Goal: Obtain resource: Download file/media

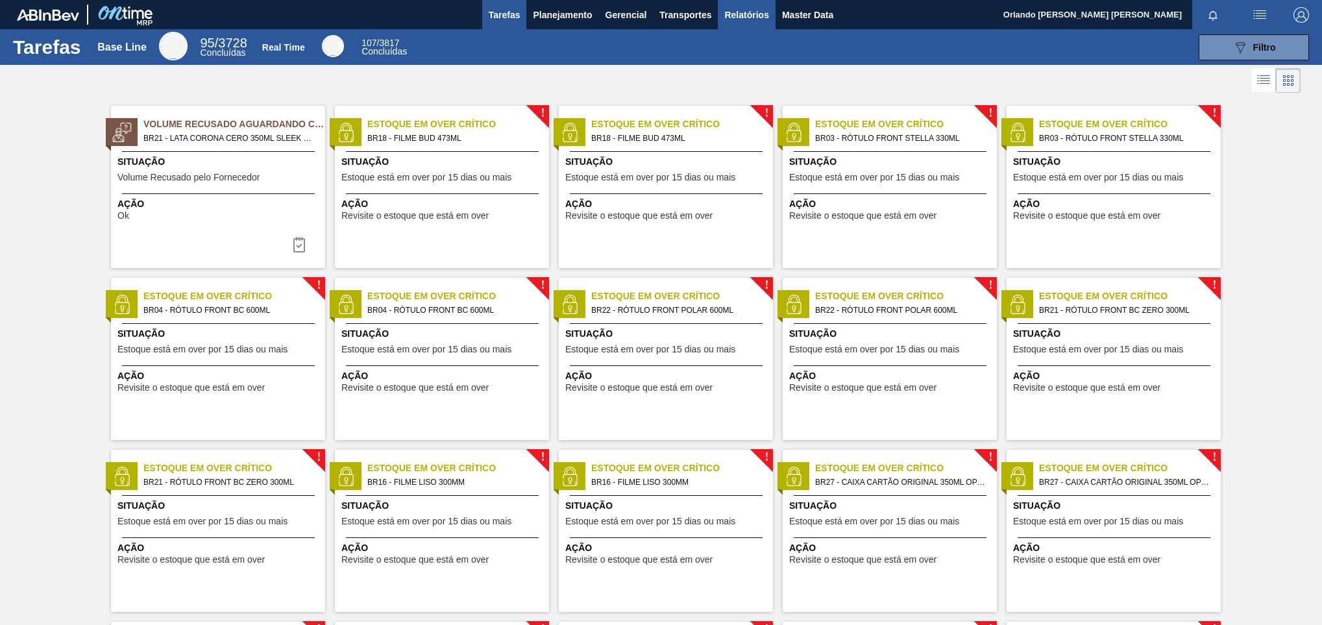
click at [772, 22] on button "Relatórios" at bounding box center [746, 14] width 57 height 29
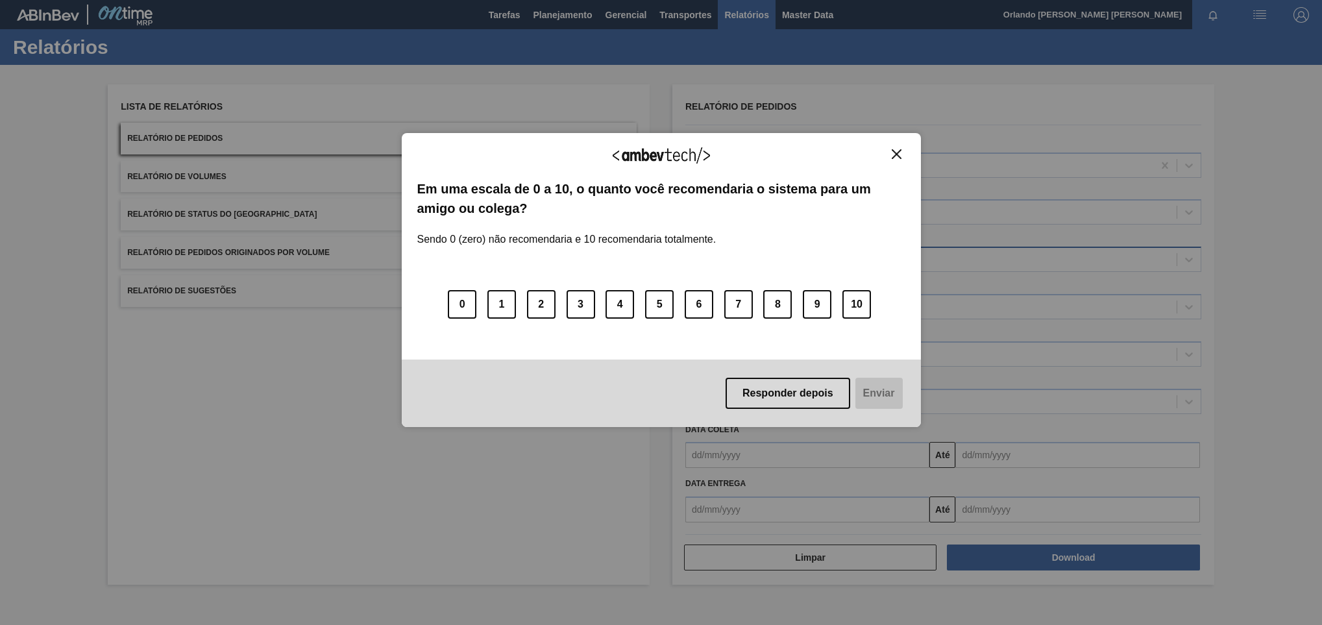
click at [774, 263] on div "0 1 2 3 4 5 6 7 8 9 10" at bounding box center [661, 296] width 488 height 103
click at [898, 152] on img "Close" at bounding box center [897, 154] width 10 height 10
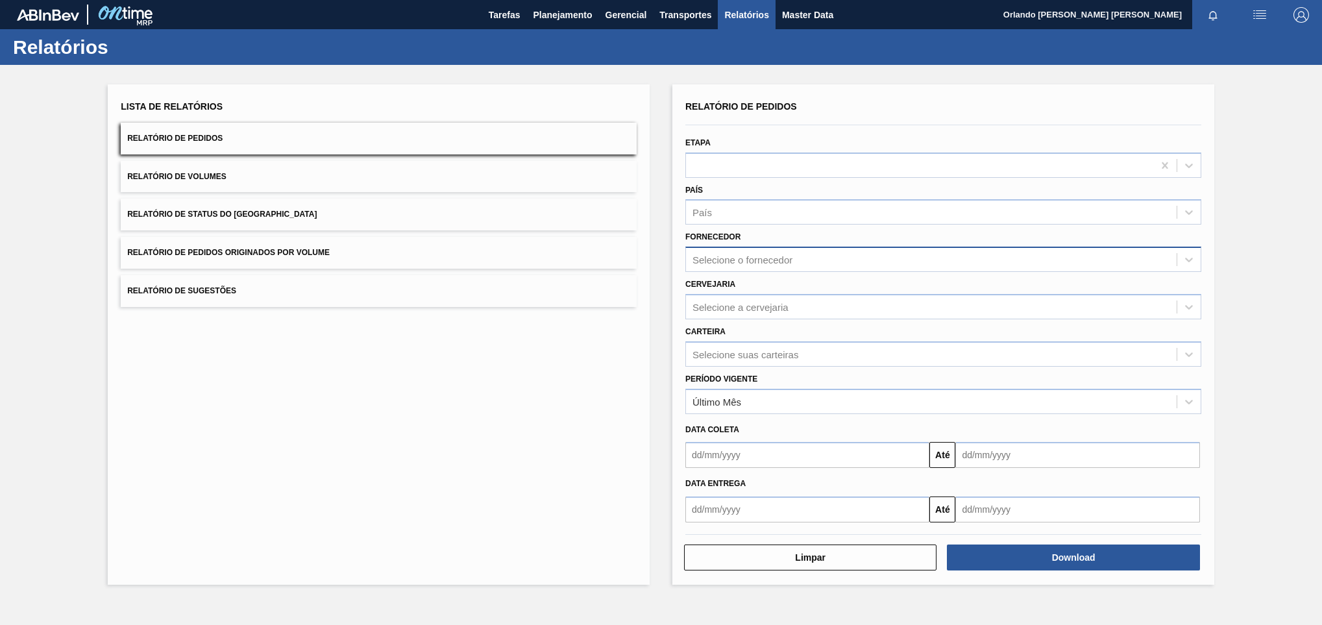
click at [795, 261] on div "Selecione o fornecedor" at bounding box center [931, 260] width 491 height 19
paste input "280389"
type input "280389"
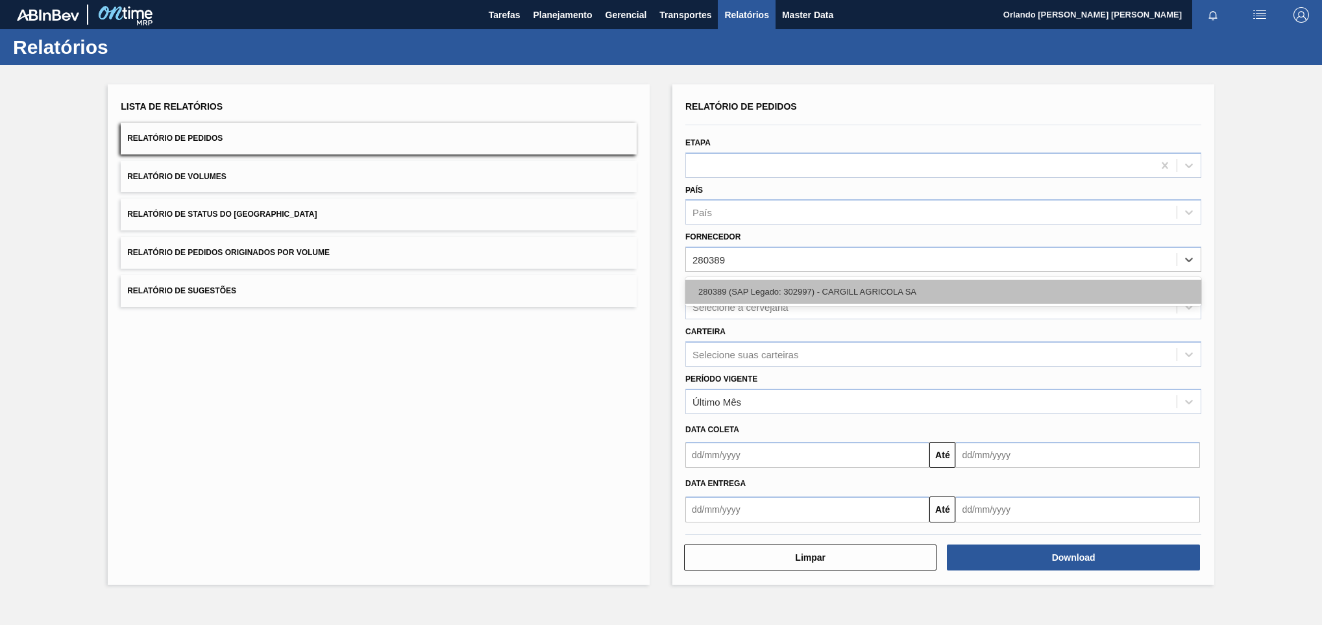
click at [779, 289] on div "280389 (SAP Legado: 302997) - CARGILL AGRICOLA SA" at bounding box center [944, 292] width 516 height 24
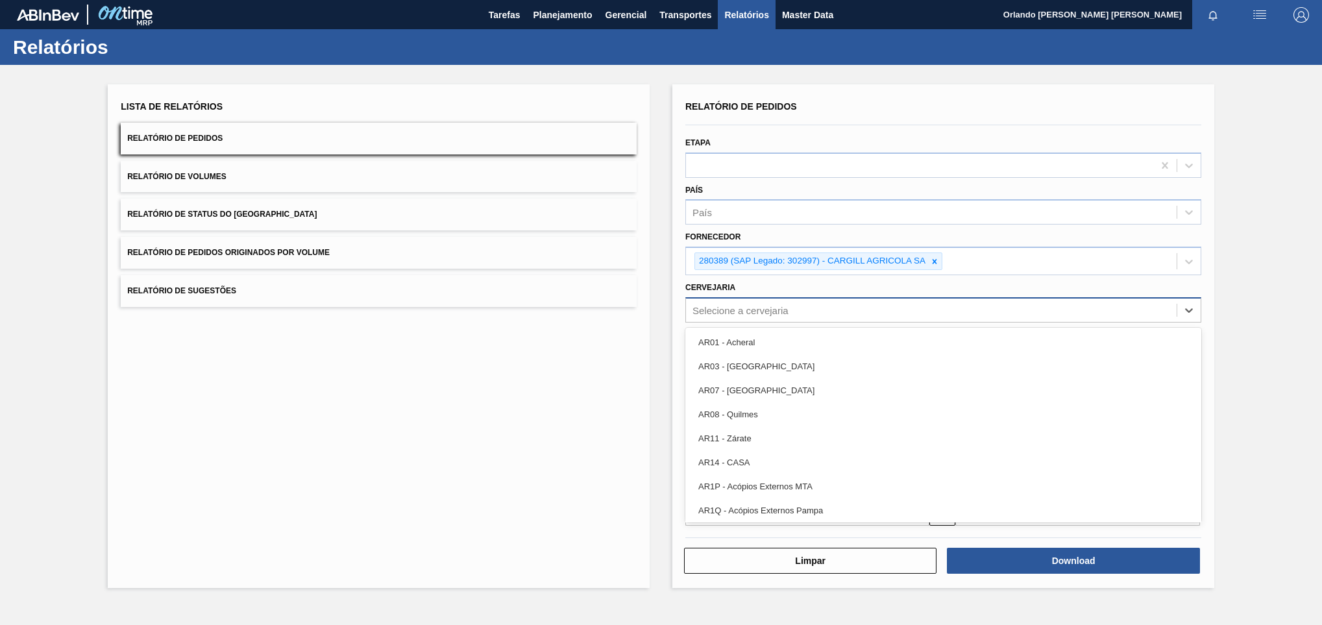
paste input "BR26"
type input "BR26"
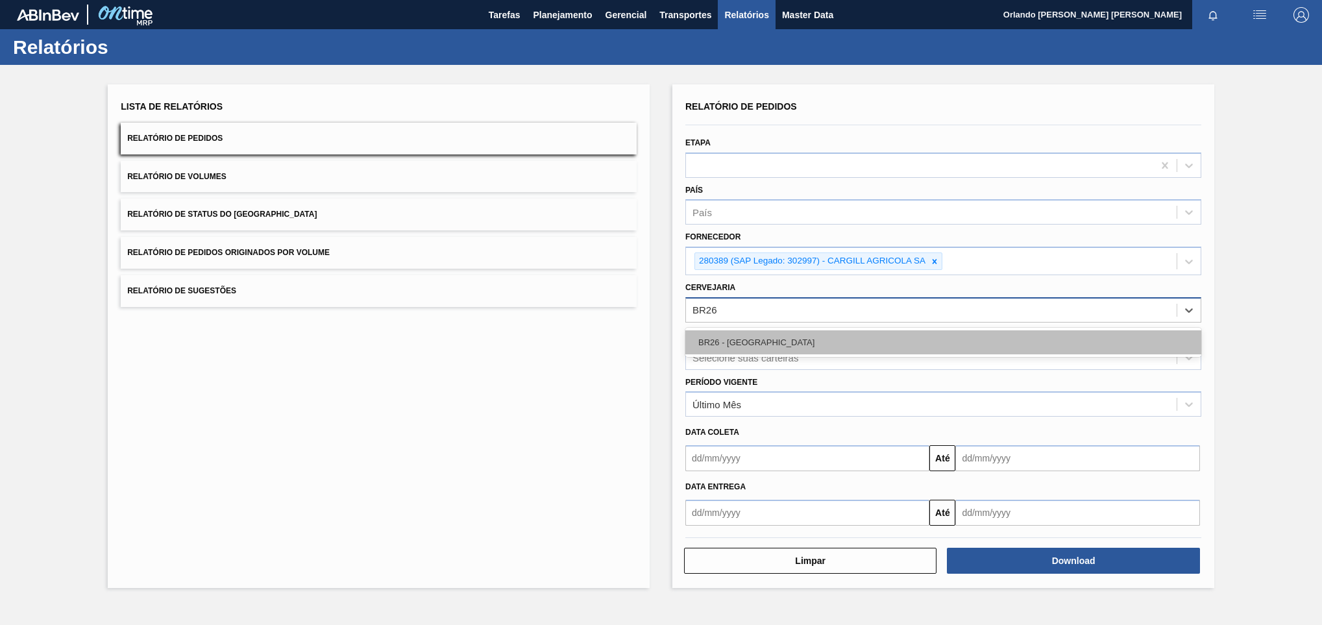
click at [758, 343] on div "BR26 - [GEOGRAPHIC_DATA]" at bounding box center [944, 342] width 516 height 24
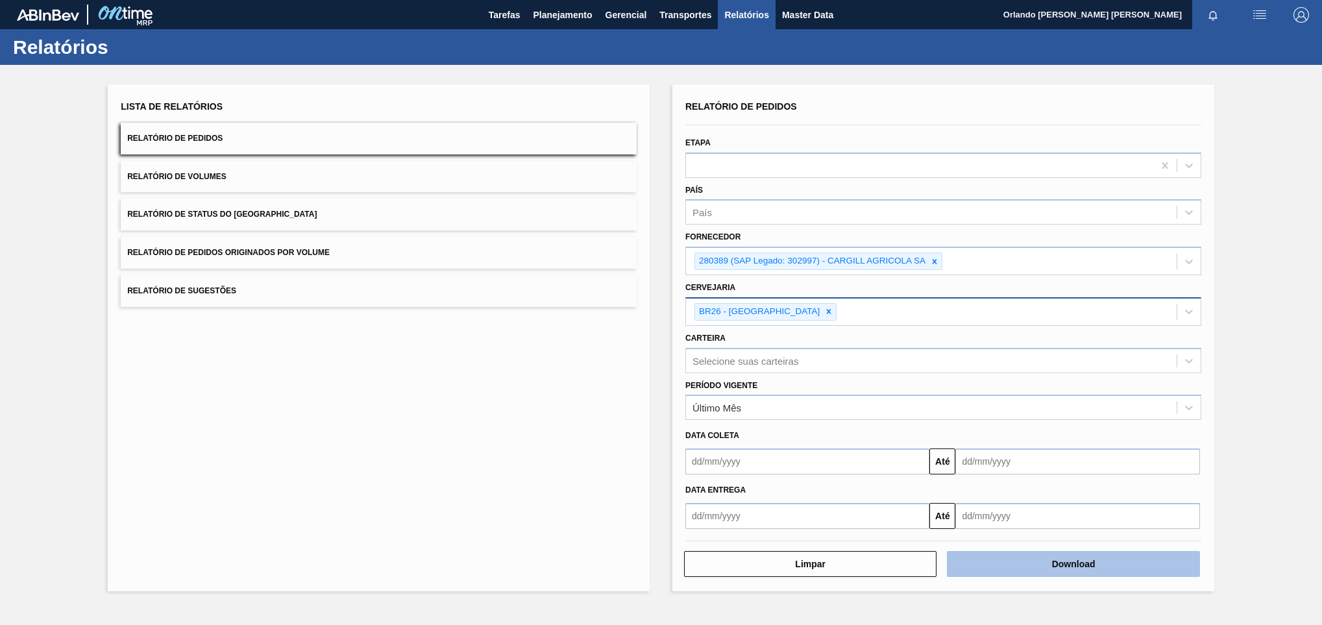
click at [996, 556] on button "Download" at bounding box center [1073, 564] width 253 height 26
